Goal: Information Seeking & Learning: Learn about a topic

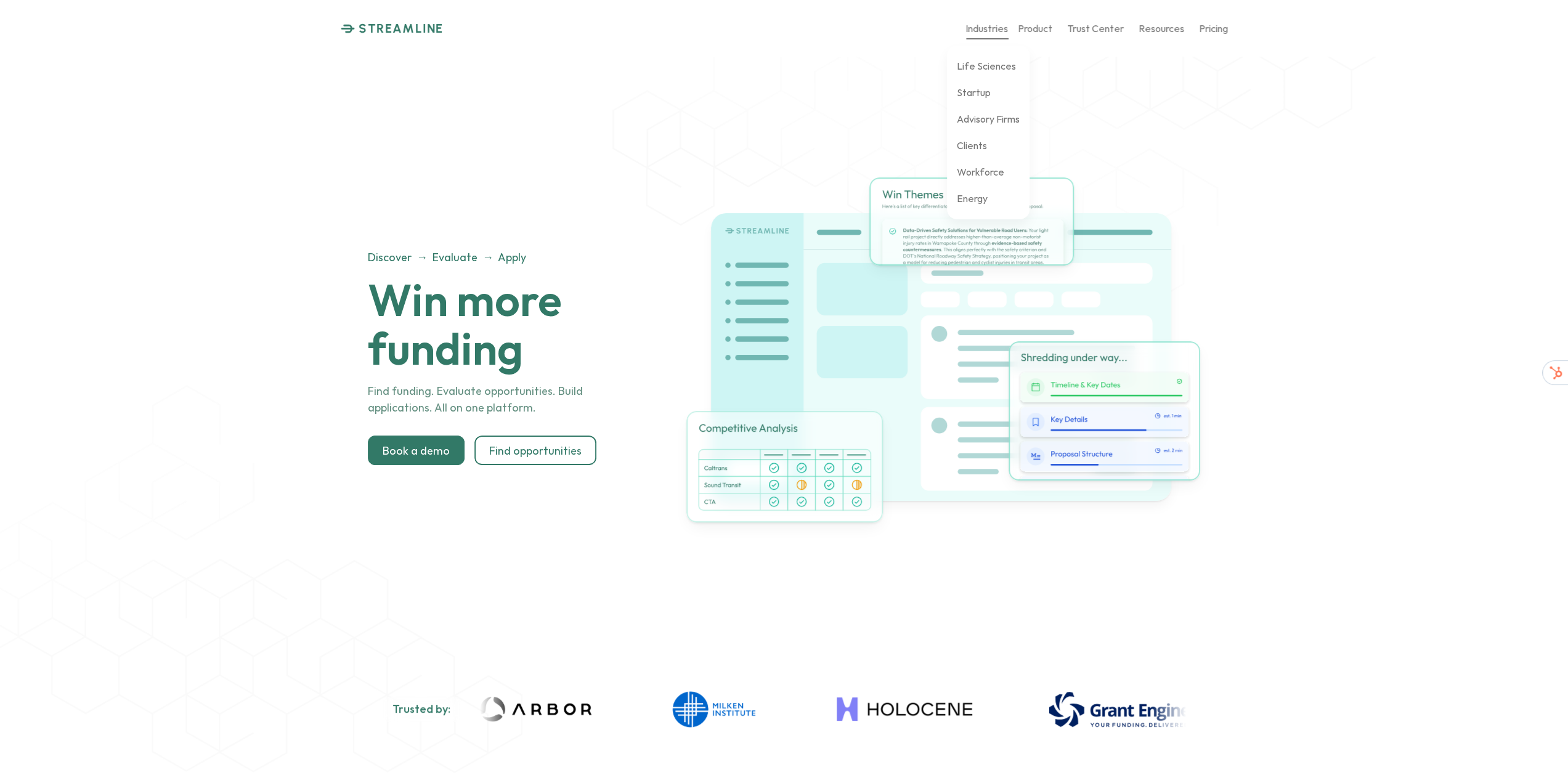
click at [997, 26] on p "Industries" at bounding box center [986, 27] width 42 height 12
click at [1045, 69] on p "Discover" at bounding box center [1038, 65] width 38 height 12
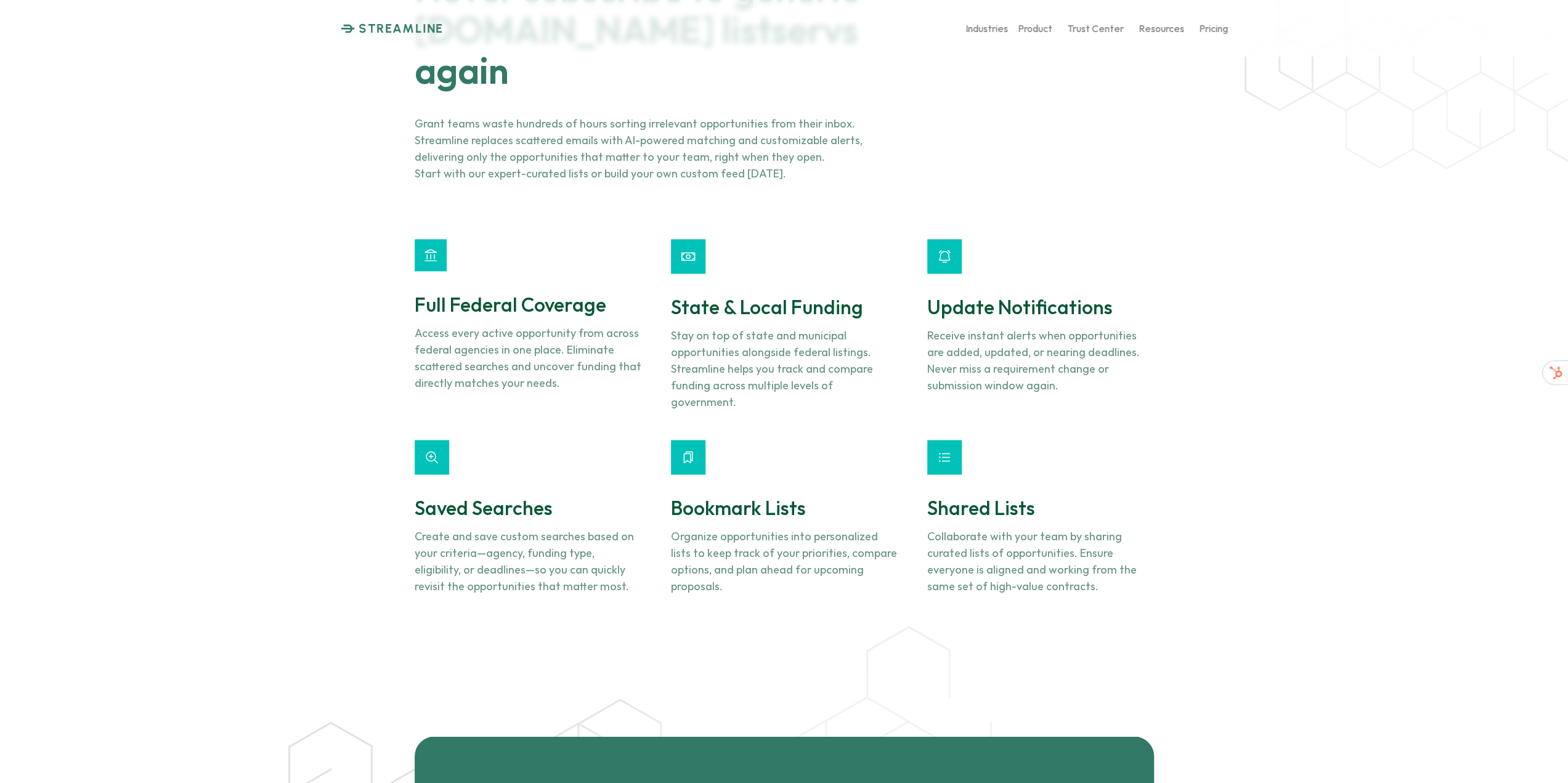
scroll to position [1602, 0]
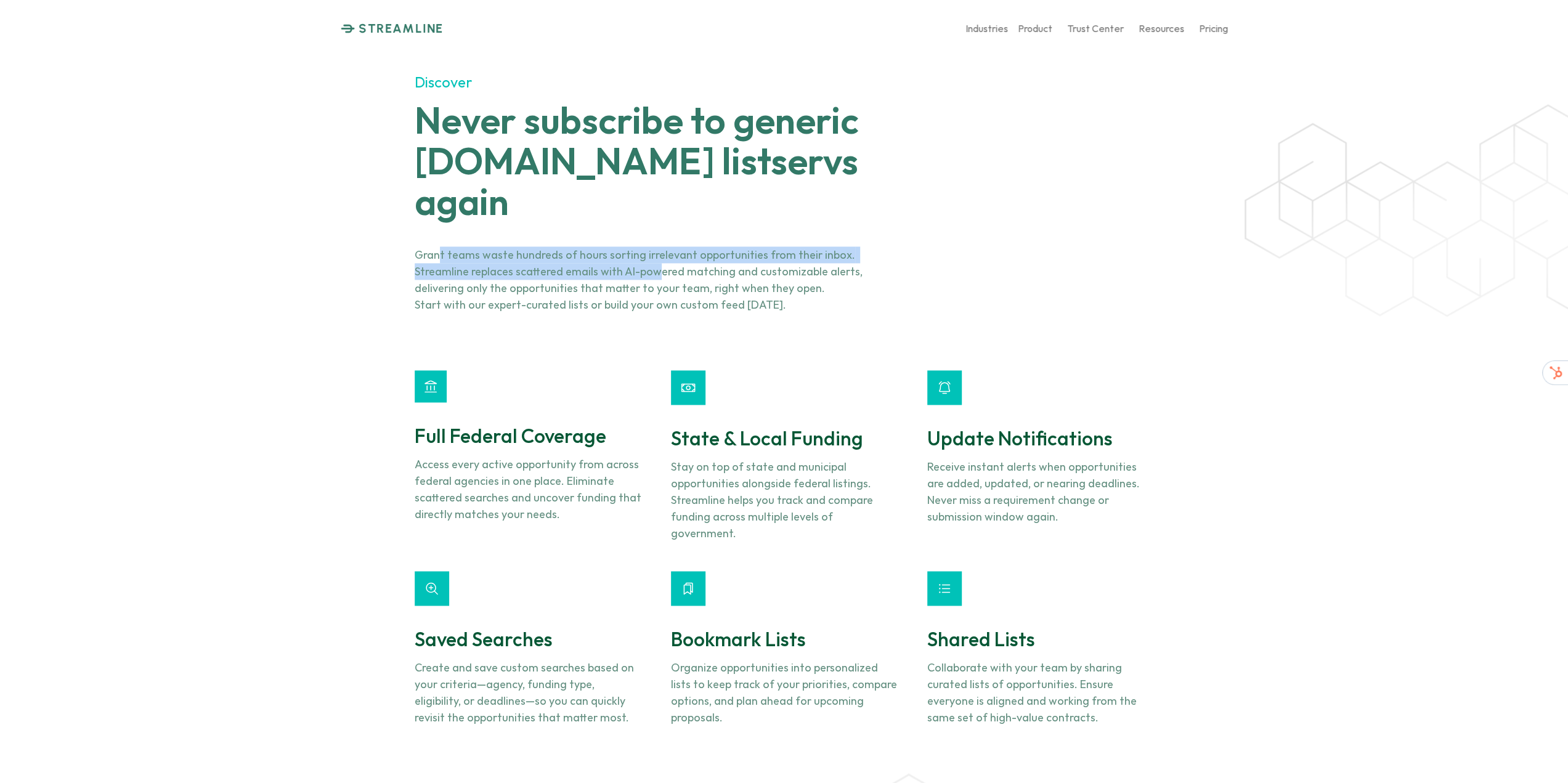
drag, startPoint x: 452, startPoint y: 224, endPoint x: 785, endPoint y: 231, distance: 333.1
click at [681, 246] on p "Grant teams waste hundreds of hours sorting irrelevant opportunities from their…" at bounding box center [652, 271] width 474 height 49
click at [866, 246] on p "Grant teams waste hundreds of hours sorting irrelevant opportunities from their…" at bounding box center [652, 271] width 474 height 49
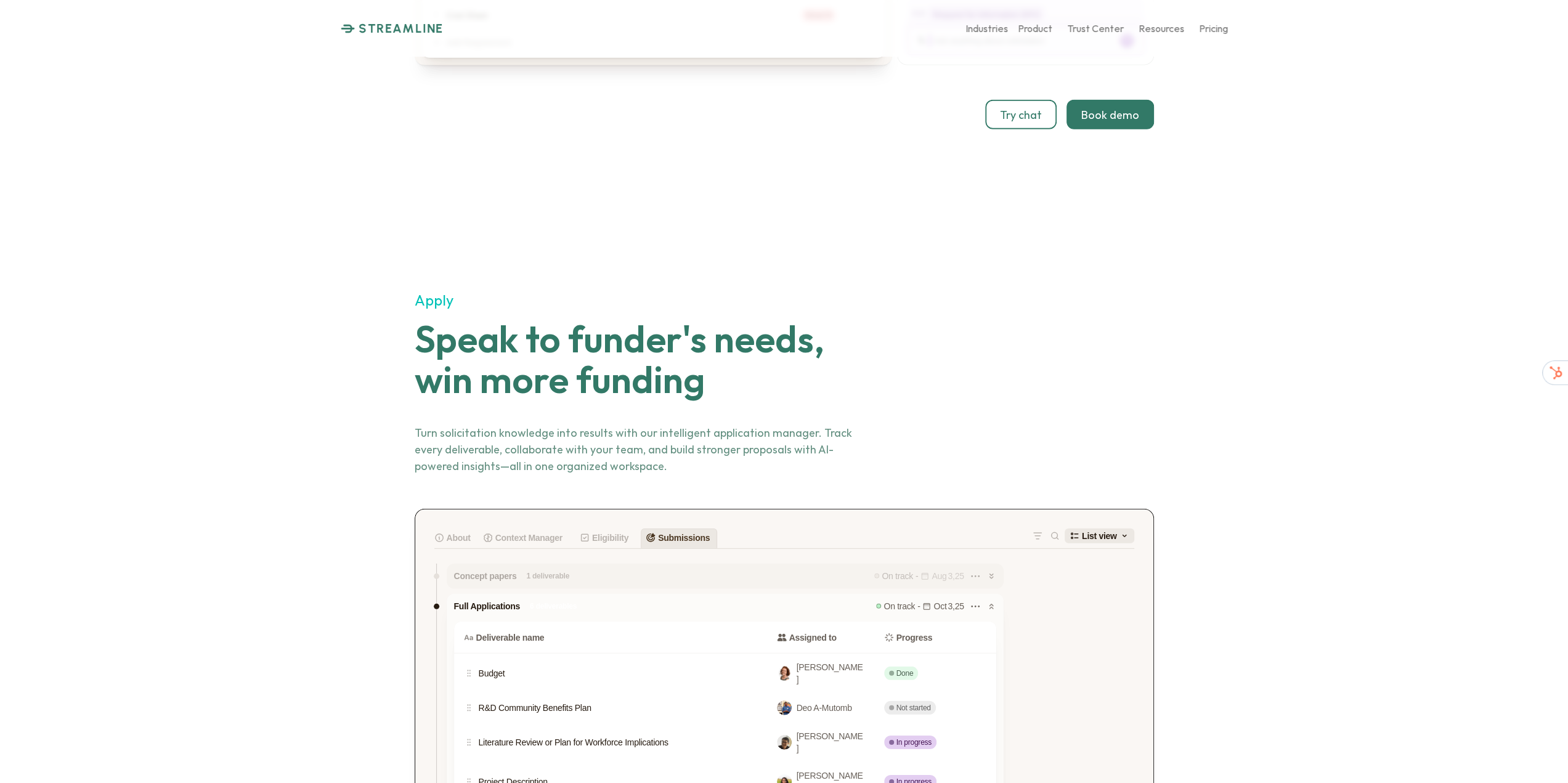
scroll to position [3327, 0]
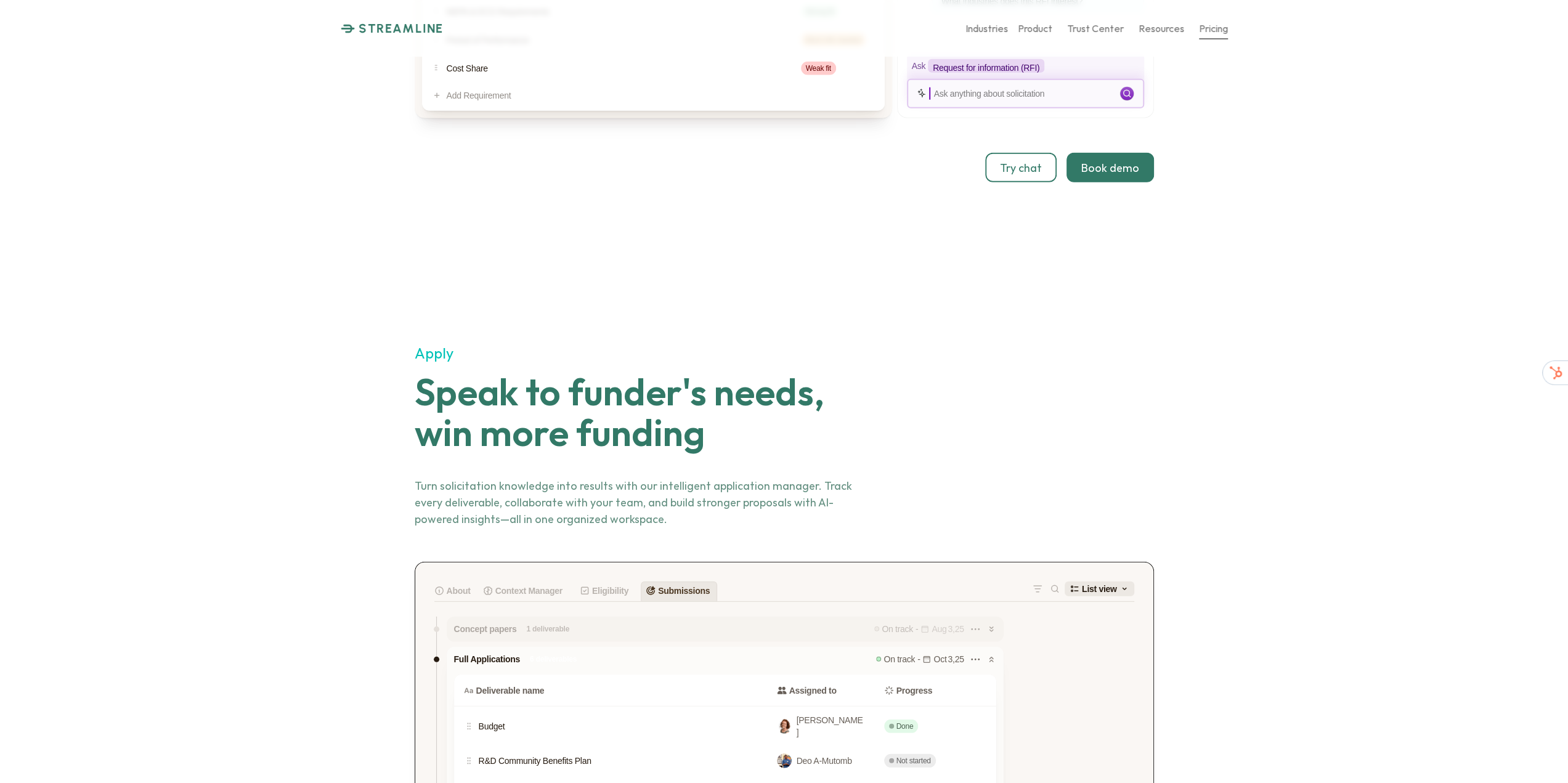
click at [1207, 27] on p "Pricing" at bounding box center [1214, 27] width 29 height 12
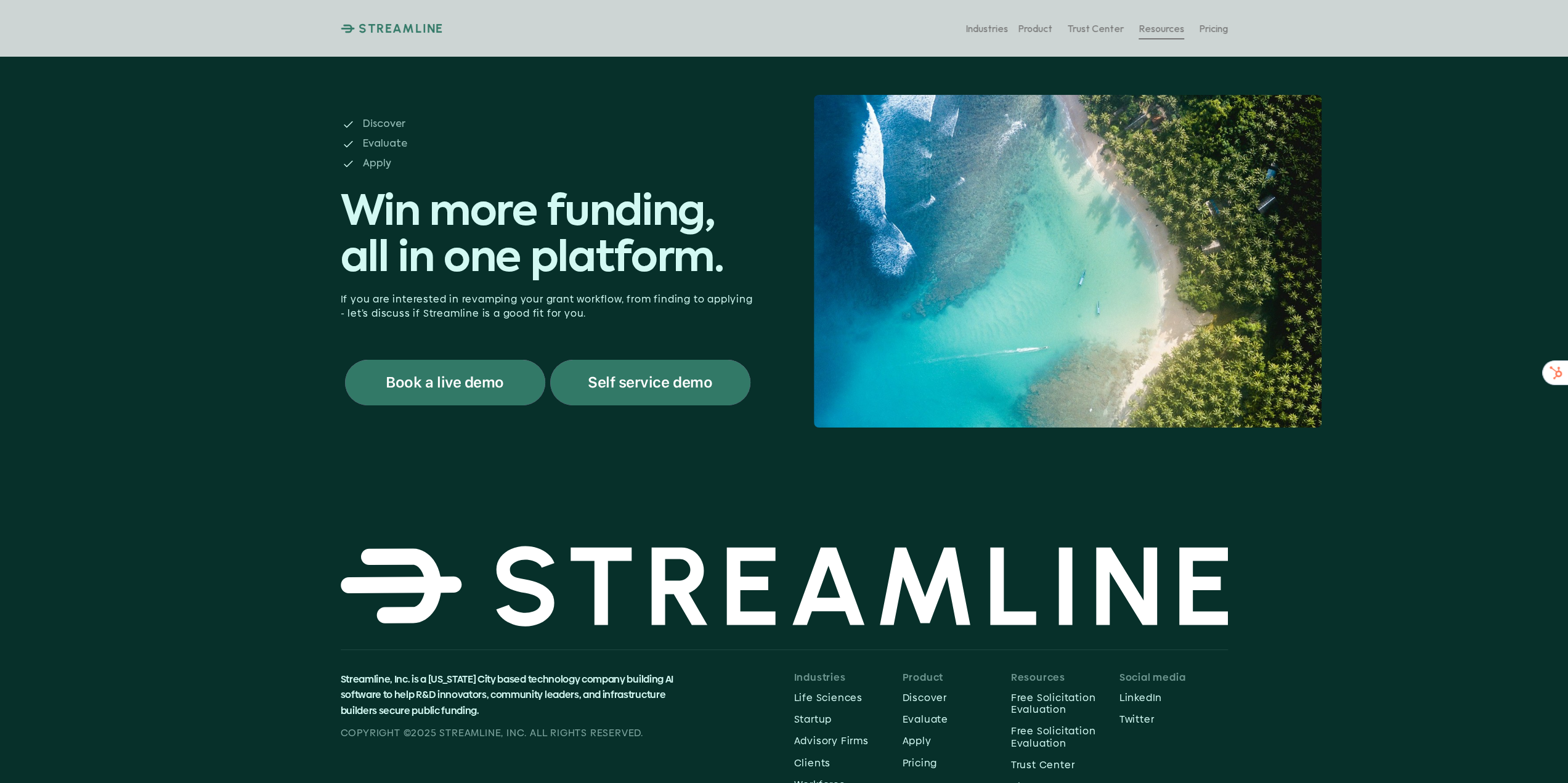
click at [1161, 33] on p "Resources" at bounding box center [1161, 27] width 46 height 12
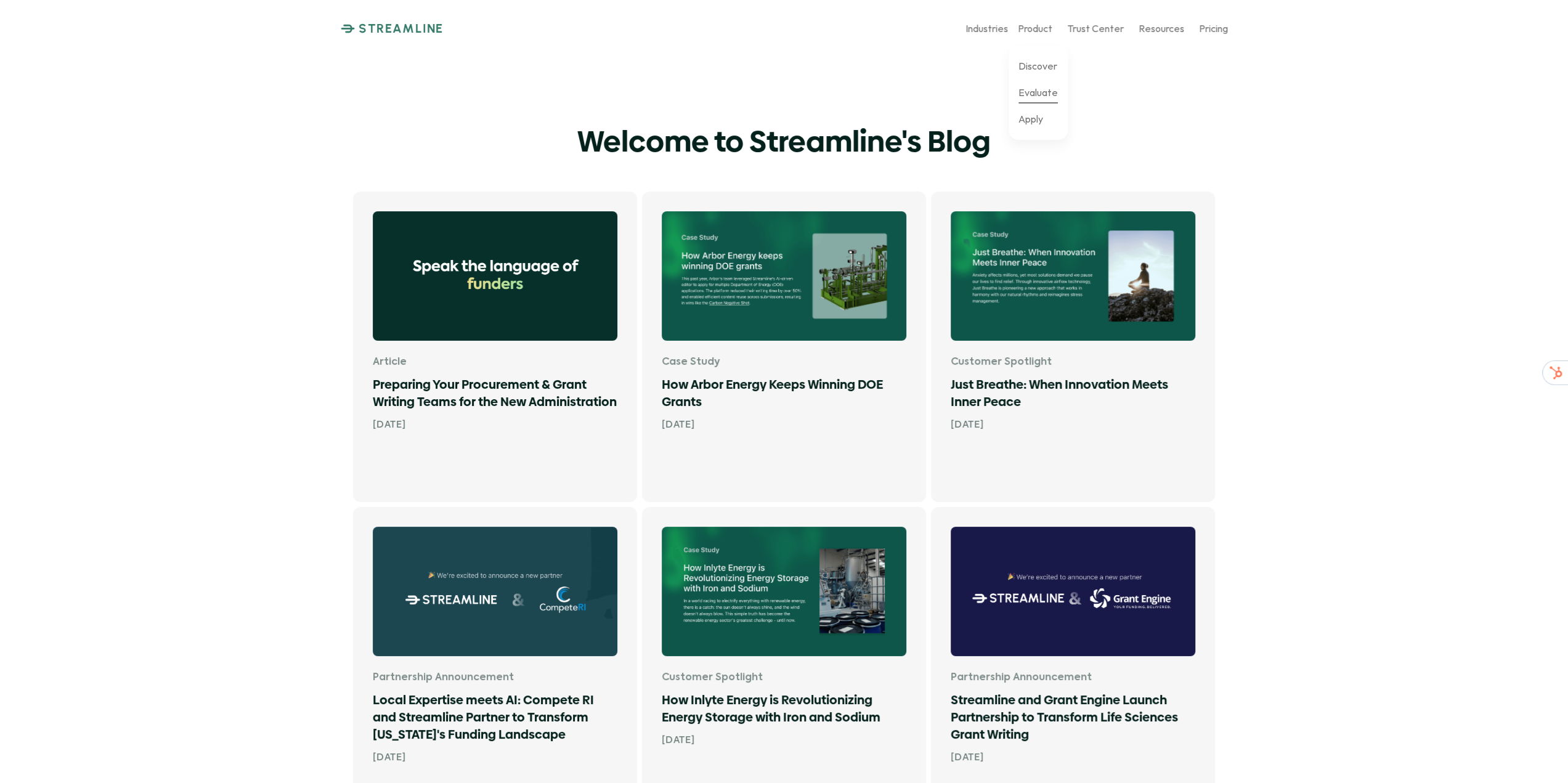
click at [1040, 94] on p "Evaluate" at bounding box center [1038, 92] width 39 height 12
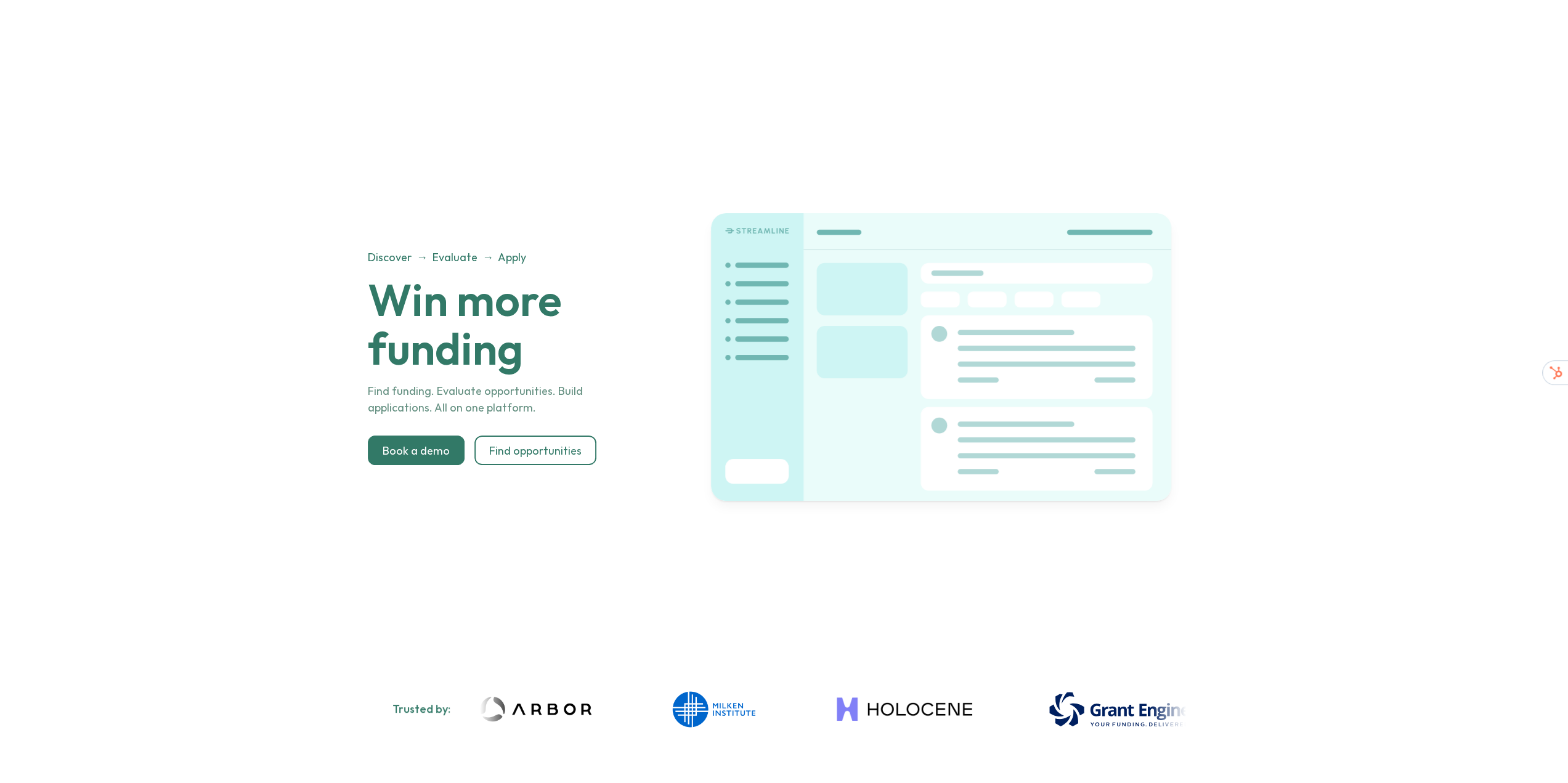
scroll to position [2716, 0]
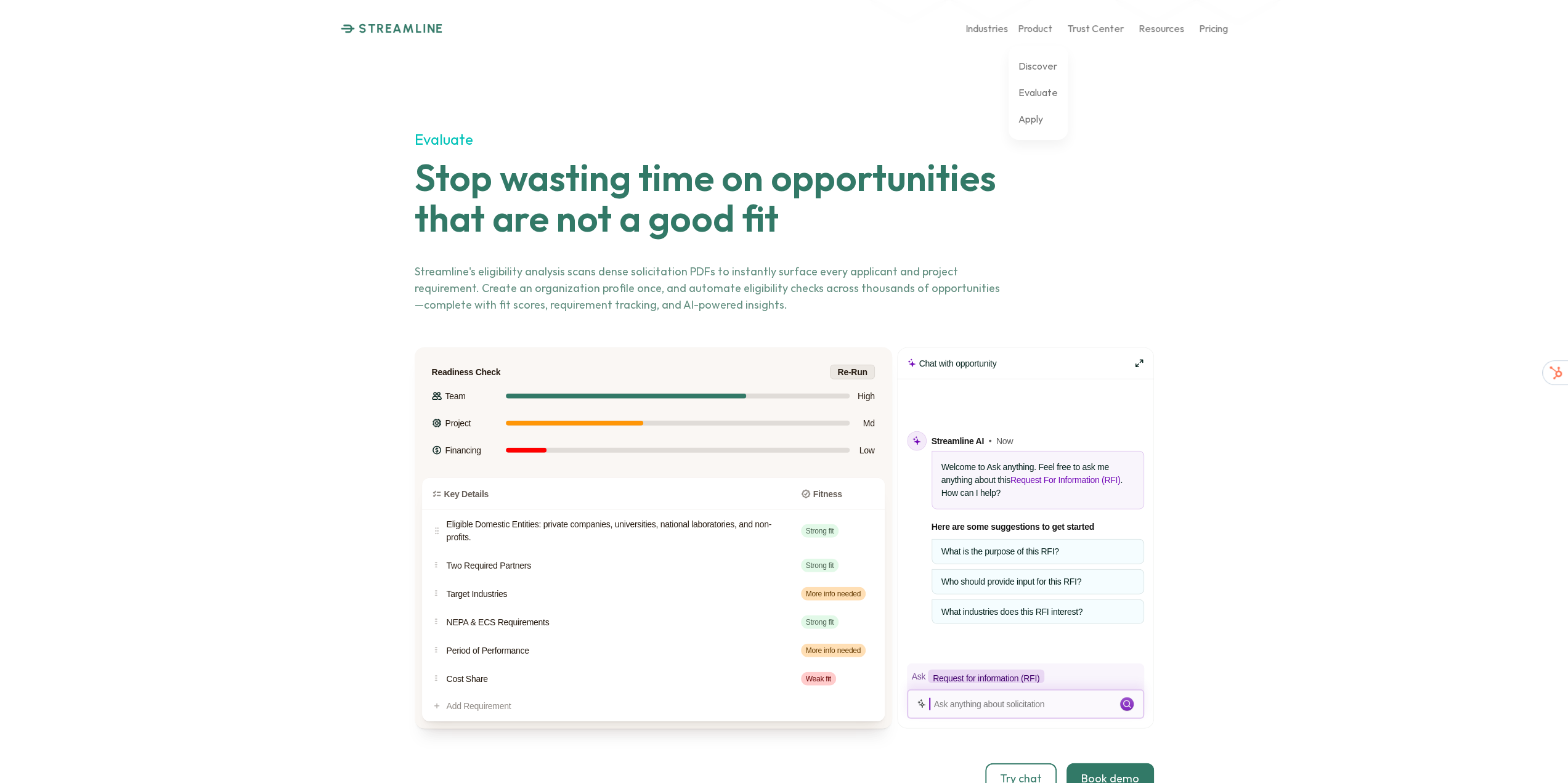
drag, startPoint x: 1044, startPoint y: 125, endPoint x: 1038, endPoint y: 124, distance: 6.1
click at [1044, 125] on div "Discover Evaluate Apply" at bounding box center [1038, 92] width 60 height 94
click at [1035, 124] on p "Apply" at bounding box center [1030, 118] width 25 height 12
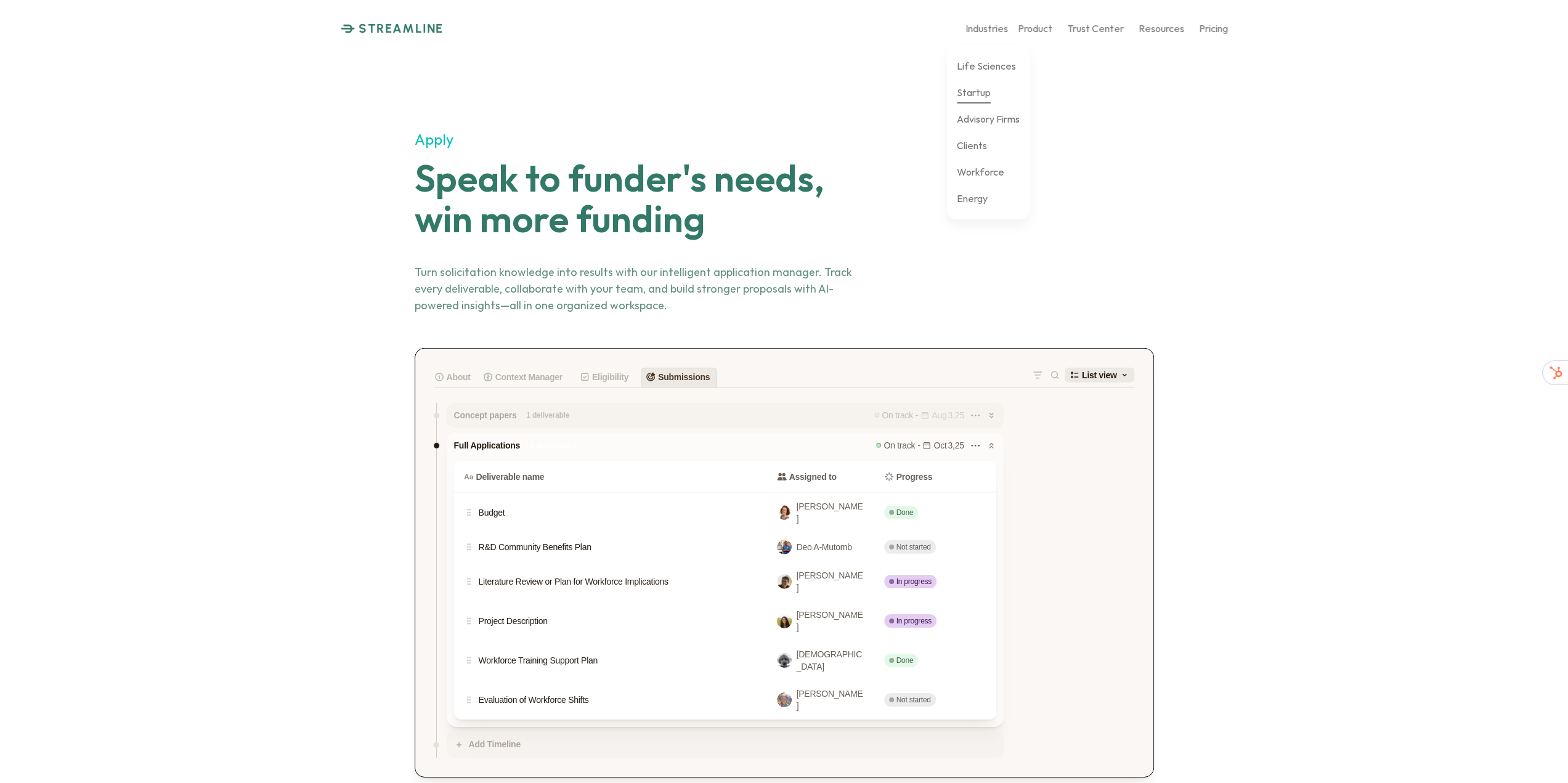
click at [976, 92] on p "Startup" at bounding box center [974, 92] width 34 height 12
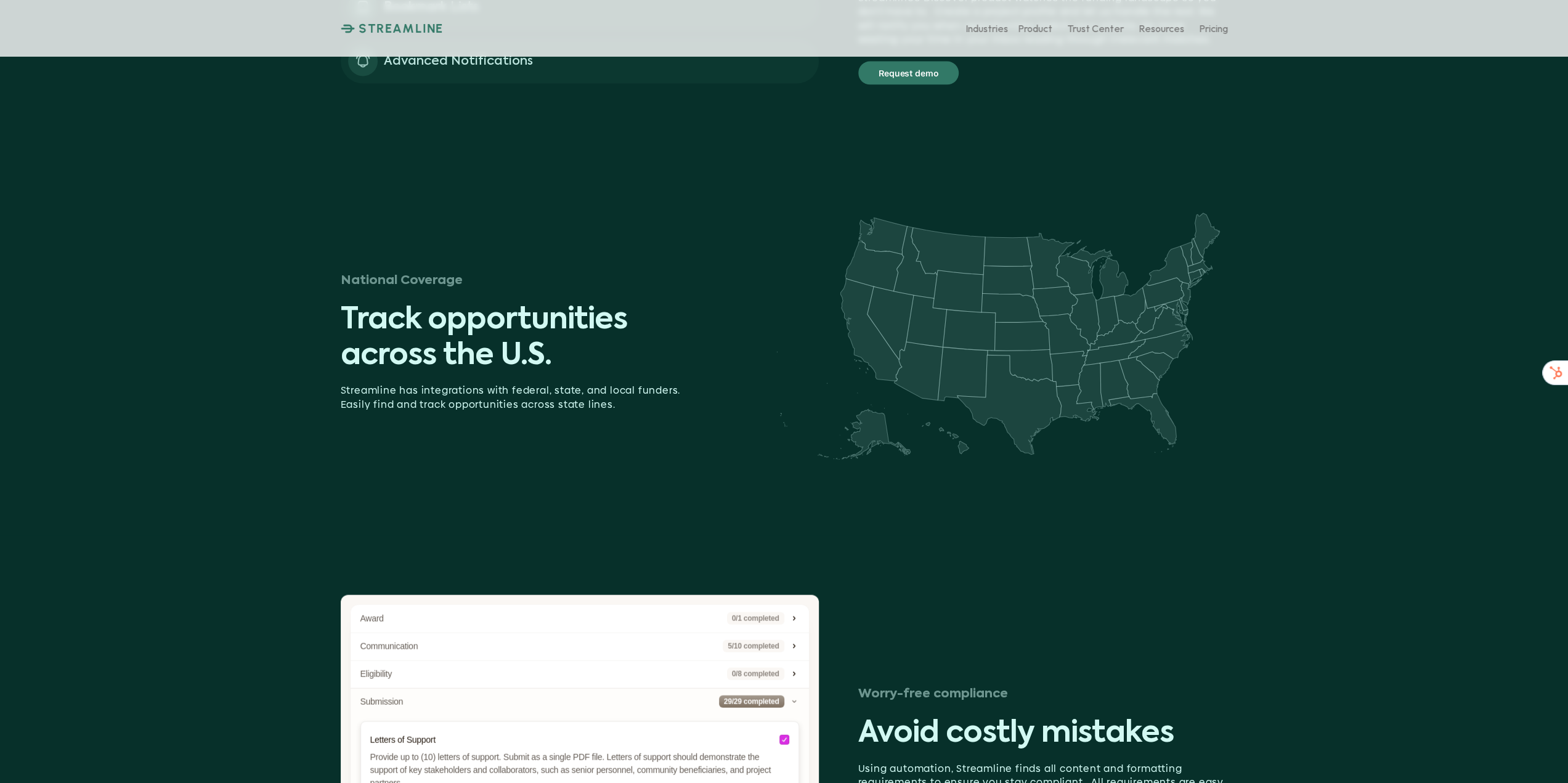
scroll to position [2588, 0]
